Goal: Task Accomplishment & Management: Manage account settings

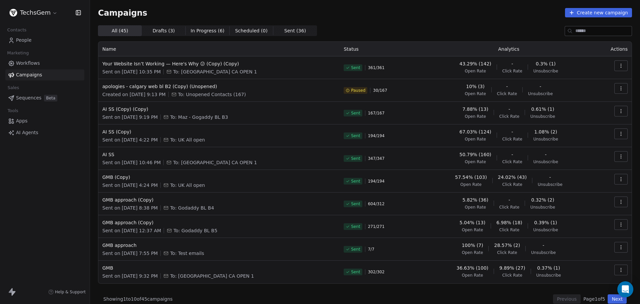
click at [376, 18] on div "Campaigns Create new campaign All ( 45 ) All ( 45 ) Drafts ( 3 ) Drafts ( 3 ) I…" at bounding box center [365, 155] width 534 height 295
click at [376, 17] on div "Campaigns Create new campaign" at bounding box center [365, 12] width 534 height 9
click at [347, 48] on th "Status" at bounding box center [381, 49] width 83 height 15
click at [370, 23] on div "Campaigns Create new campaign All ( 45 ) All ( 45 ) Drafts ( 3 ) Drafts ( 3 ) I…" at bounding box center [365, 155] width 534 height 295
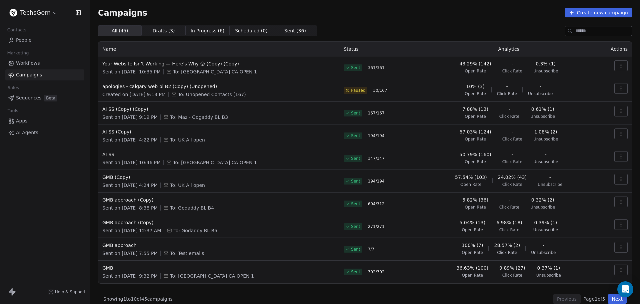
click at [355, 89] on span "Paused" at bounding box center [358, 90] width 14 height 5
click at [407, 89] on div "Paused 30 / 167" at bounding box center [381, 90] width 75 height 15
click at [407, 15] on div "Campaigns Create new campaign" at bounding box center [365, 12] width 534 height 9
click at [121, 15] on span "Campaigns" at bounding box center [122, 12] width 49 height 9
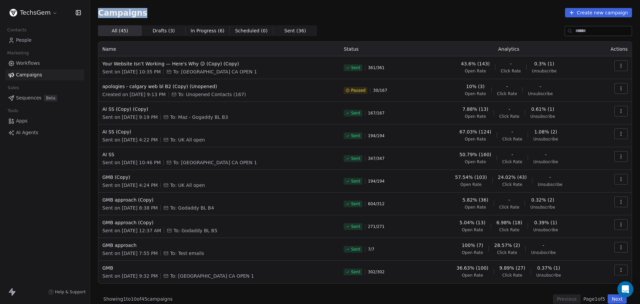
click at [121, 15] on span "Campaigns" at bounding box center [122, 12] width 49 height 9
click at [173, 7] on div "Campaigns Create new campaign All ( 45 ) All ( 45 ) Drafts ( 3 ) Drafts ( 3 ) I…" at bounding box center [365, 155] width 550 height 311
click at [253, 12] on div "Campaigns Create new campaign" at bounding box center [365, 12] width 534 height 9
click at [220, 14] on div "Campaigns Create new campaign" at bounding box center [365, 12] width 534 height 9
